Goal: Task Accomplishment & Management: Use online tool/utility

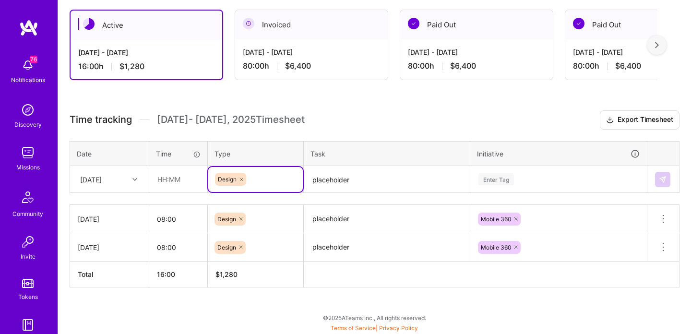
scroll to position [167, 0]
click at [173, 218] on input "08:00" at bounding box center [178, 218] width 58 height 25
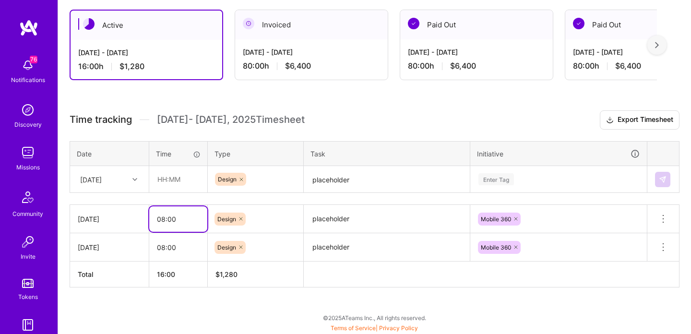
click at [173, 218] on input "08:00" at bounding box center [178, 218] width 58 height 25
click at [177, 176] on input "text" at bounding box center [178, 178] width 57 height 25
paste input "08:00"
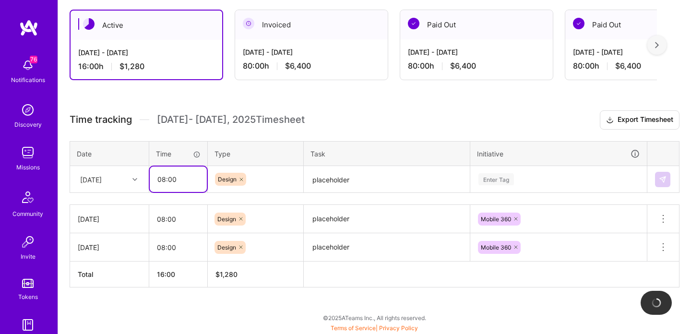
type input "08:00"
click at [540, 179] on div "Enter Tag" at bounding box center [559, 179] width 176 height 25
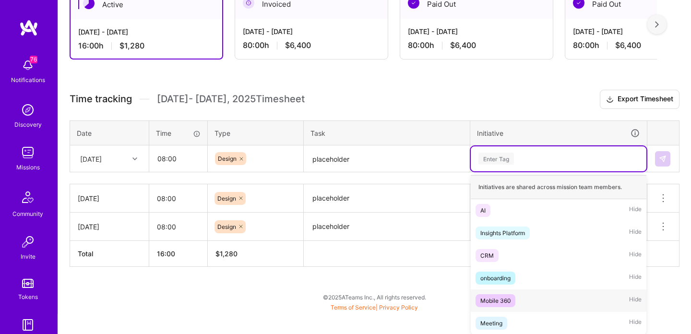
click at [489, 300] on div "Mobile 360" at bounding box center [495, 301] width 30 height 10
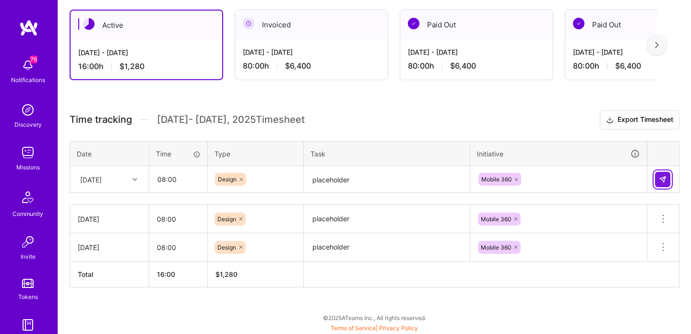
click at [664, 173] on button at bounding box center [662, 179] width 15 height 15
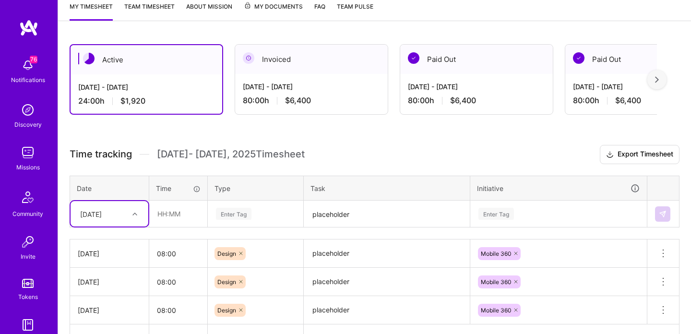
scroll to position [131, 0]
